Goal: Find contact information: Find contact information

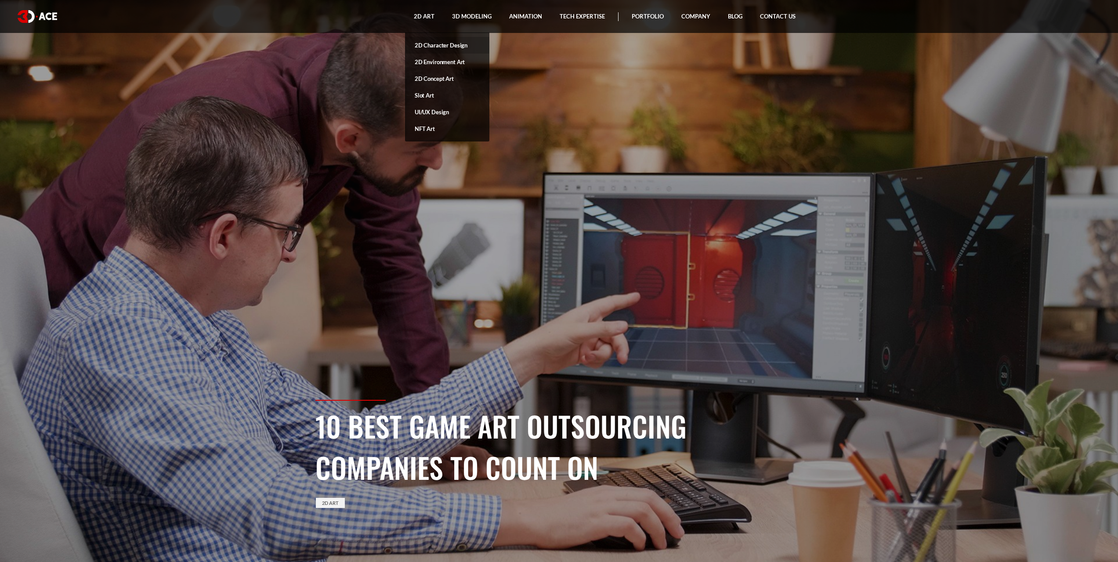
click at [434, 43] on link "2D Character Design" at bounding box center [447, 45] width 84 height 17
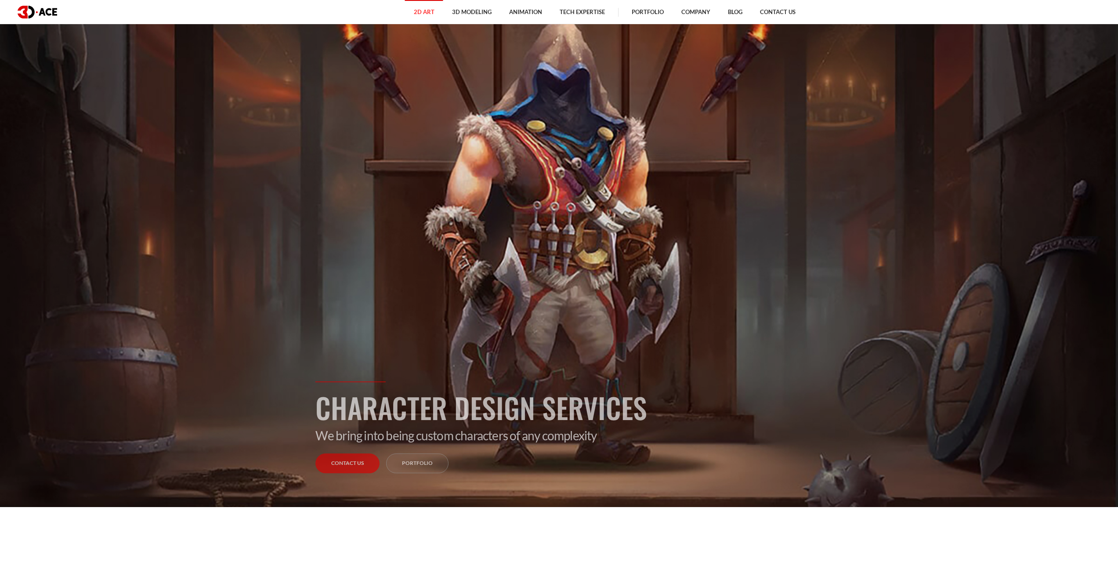
scroll to position [44, 0]
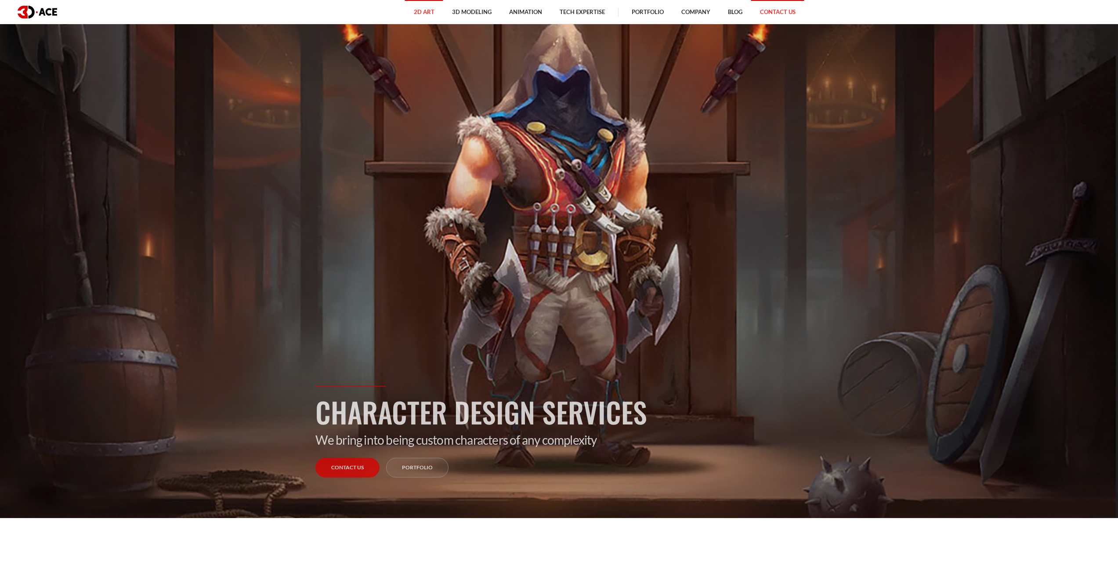
click at [784, 14] on link "Contact Us" at bounding box center [777, 12] width 53 height 24
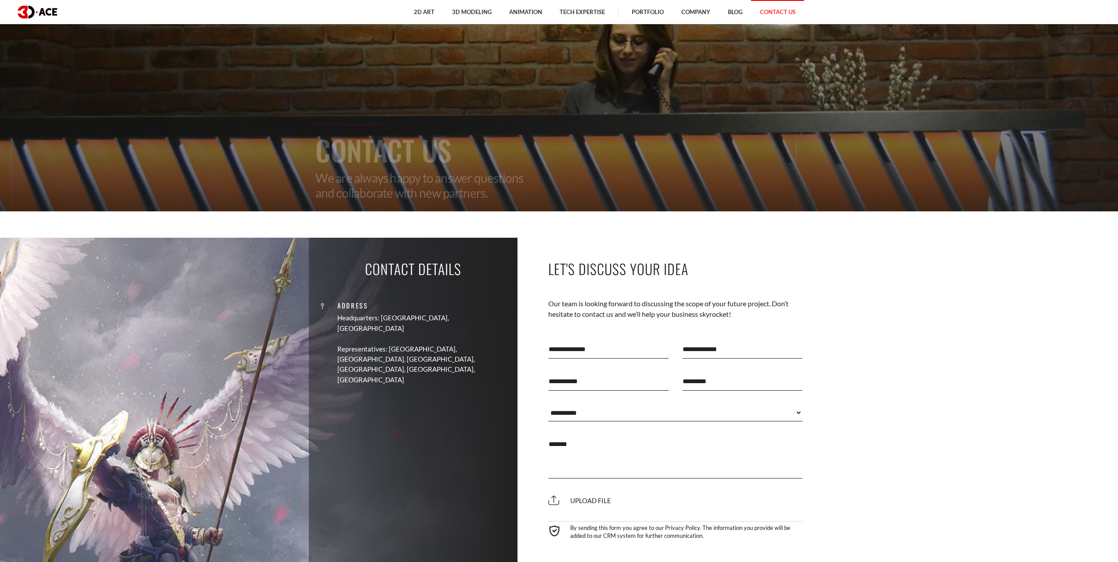
scroll to position [395, 0]
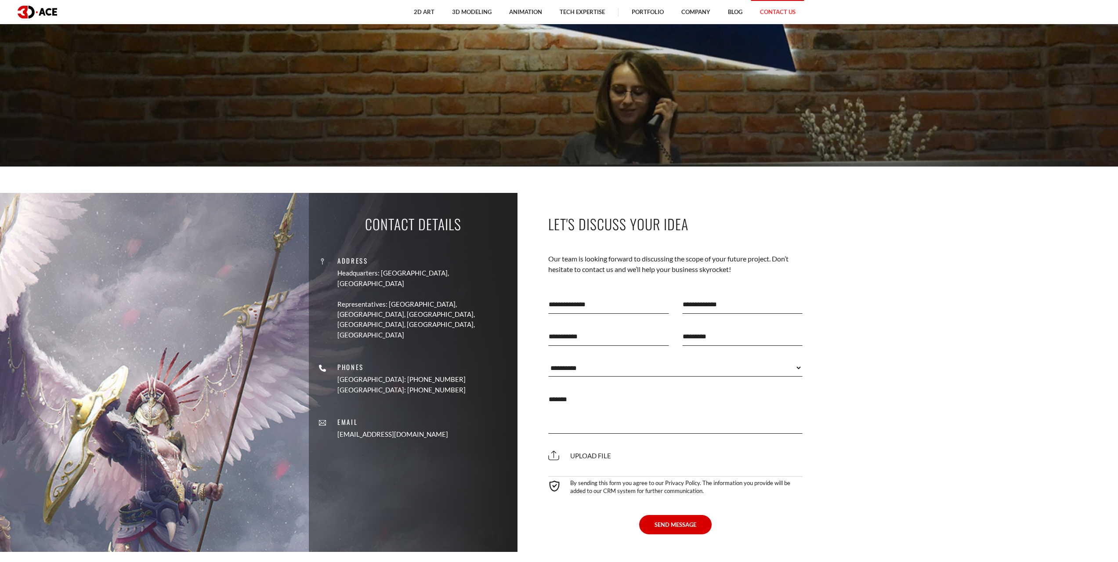
drag, startPoint x: 368, startPoint y: 406, endPoint x: 438, endPoint y: 408, distance: 69.9
click at [438, 408] on div "Address Headquarters: [GEOGRAPHIC_DATA], Cyprus Representatives: [GEOGRAPHIC_DA…" at bounding box center [412, 343] width 195 height 206
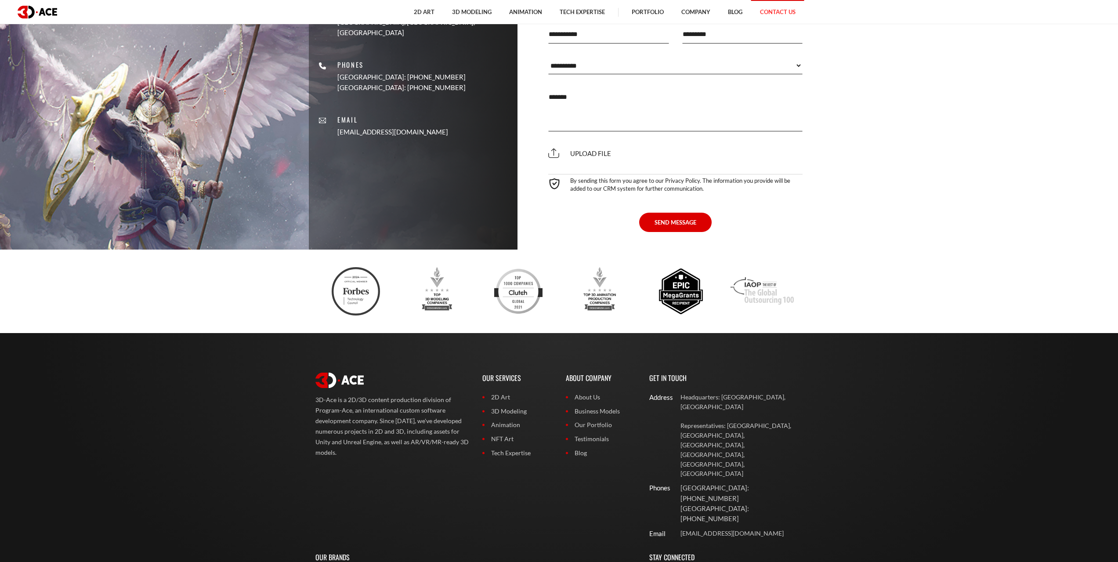
scroll to position [703, 0]
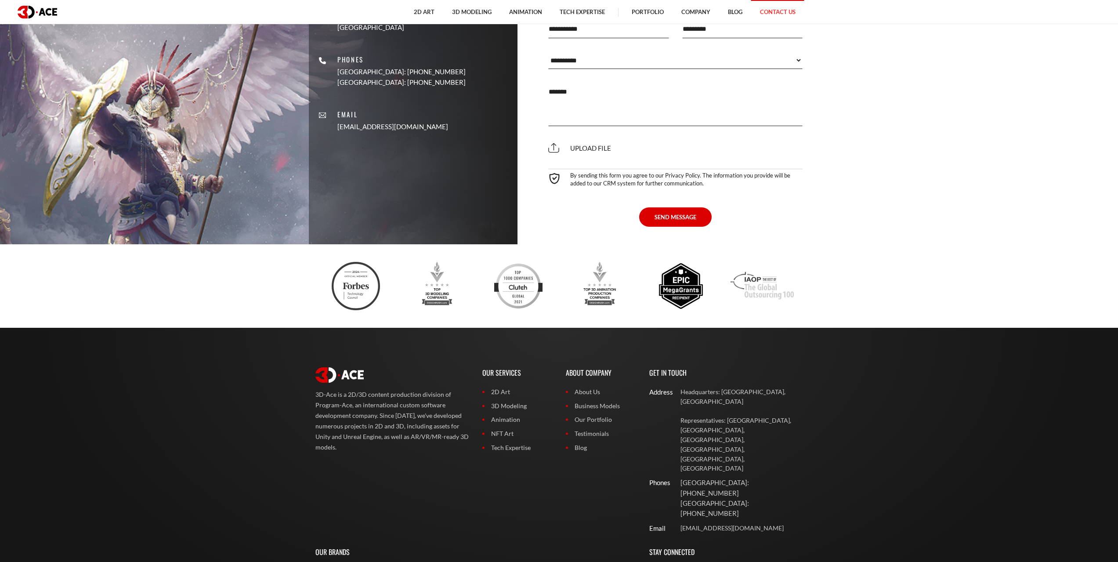
copy link "[EMAIL_ADDRESS][DOMAIN_NAME]"
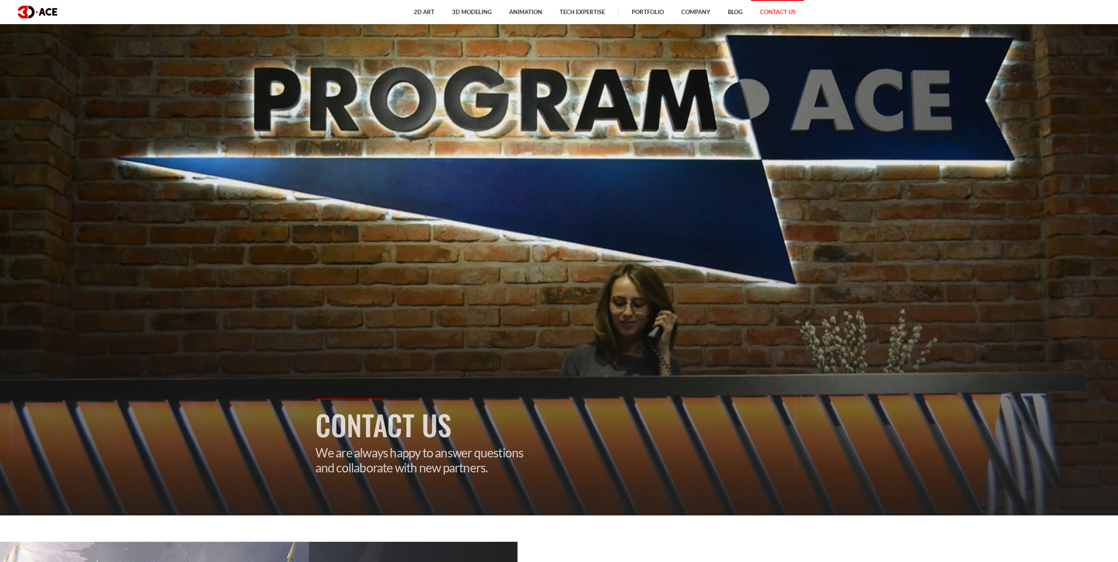
scroll to position [44, 0]
